Goal: Browse casually

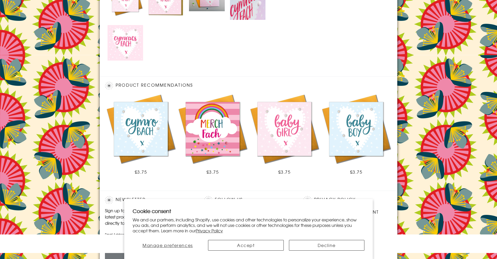
scroll to position [324, 0]
